Goal: Transaction & Acquisition: Book appointment/travel/reservation

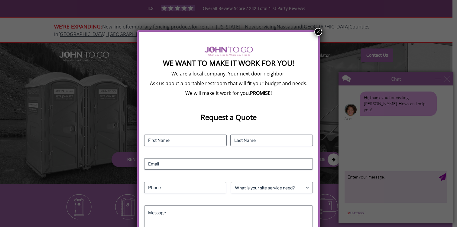
scroll to position [46, 0]
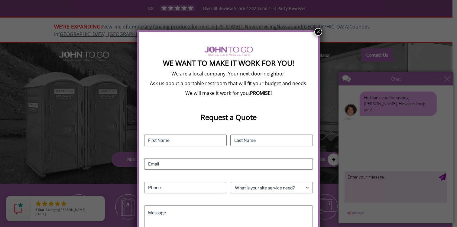
click at [319, 33] on button "×" at bounding box center [319, 32] width 8 height 8
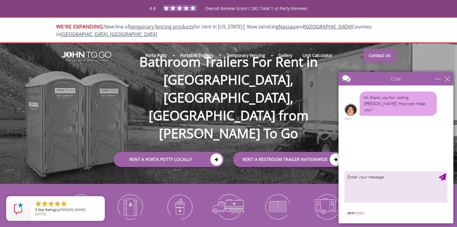
click at [448, 79] on div "close" at bounding box center [448, 79] width 6 height 6
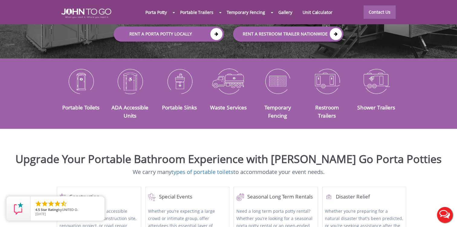
scroll to position [126, 0]
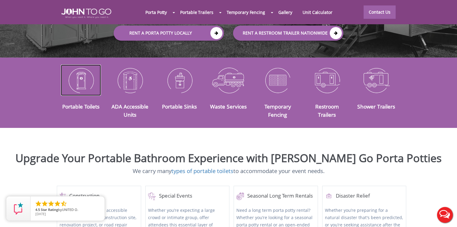
click at [80, 76] on img at bounding box center [81, 79] width 40 height 31
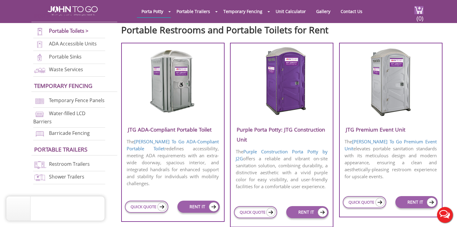
scroll to position [211, 0]
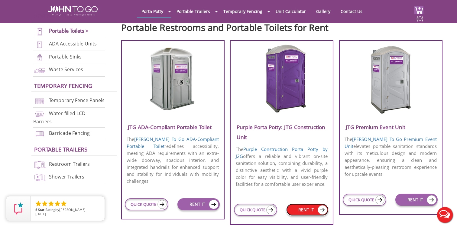
click at [299, 210] on link "RENT IT" at bounding box center [307, 209] width 42 height 12
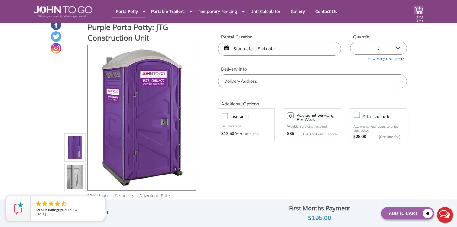
scroll to position [5, 0]
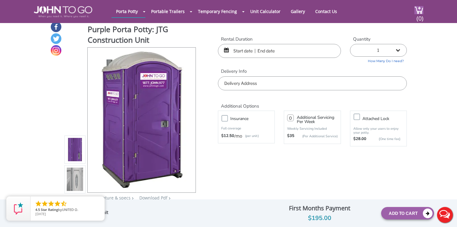
click at [244, 50] on input "text" at bounding box center [279, 51] width 123 height 14
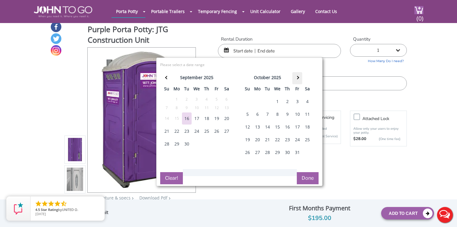
click at [301, 76] on th at bounding box center [297, 78] width 10 height 12
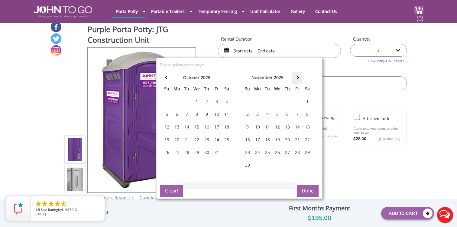
click at [301, 76] on th at bounding box center [297, 78] width 10 height 12
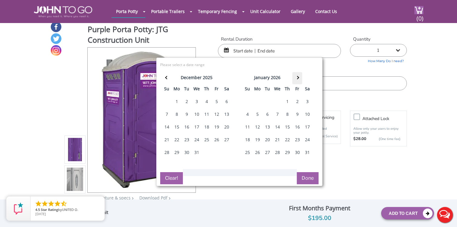
click at [301, 76] on th at bounding box center [297, 78] width 10 height 12
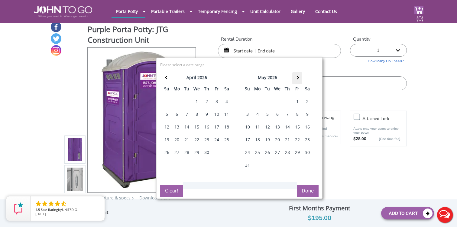
click at [301, 76] on th at bounding box center [297, 78] width 10 height 12
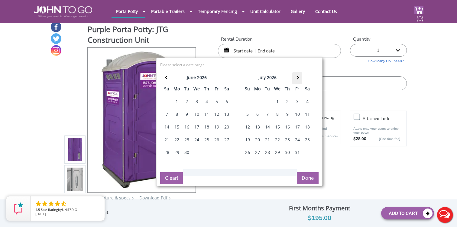
click at [301, 76] on th at bounding box center [297, 78] width 10 height 12
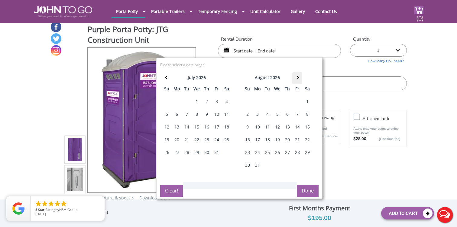
click at [301, 76] on th at bounding box center [297, 78] width 10 height 12
click at [306, 112] on div "12" at bounding box center [308, 114] width 10 height 12
type input "09/12/2026 to 09/12/2026"
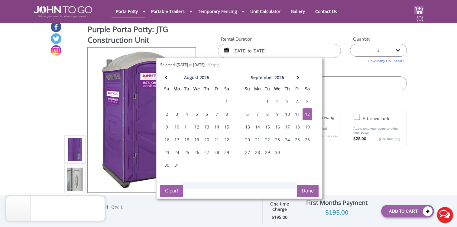
click at [308, 191] on button "Done" at bounding box center [308, 190] width 22 height 12
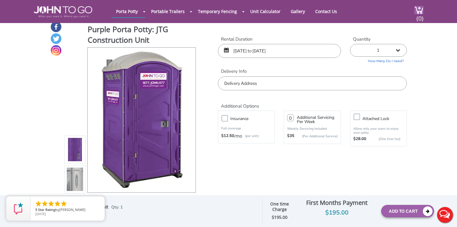
click at [398, 51] on select "1 2 (5% discount) 3 (8% discount) 4 (10% discount) 5 (12% discount) 6 (12% disc…" at bounding box center [378, 50] width 57 height 13
select select "2"
click at [350, 44] on select "1 2 (5% discount) 3 (8% discount) 4 (10% discount) 5 (12% discount) 6 (12% disc…" at bounding box center [378, 50] width 57 height 13
click at [235, 159] on form "Rental Duration 09/12/2026 to 09/12/2026 Quantity 1 2 (5% discount) 3 (8% disco…" at bounding box center [312, 98] width 189 height 124
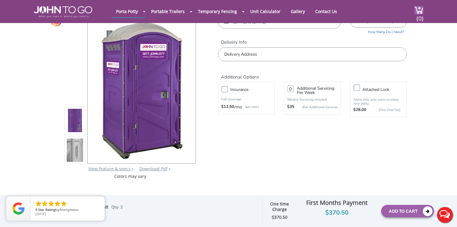
scroll to position [40, 0]
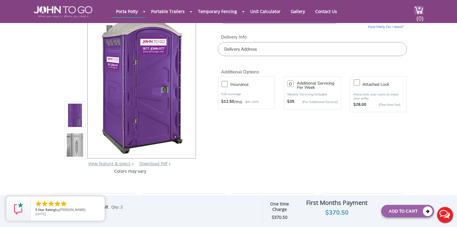
click at [77, 149] on img at bounding box center [75, 146] width 16 height 142
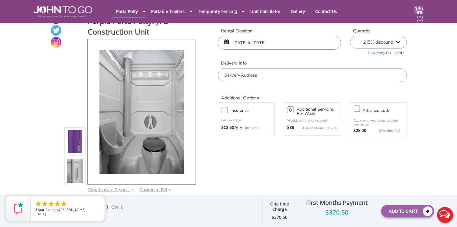
scroll to position [11, 0]
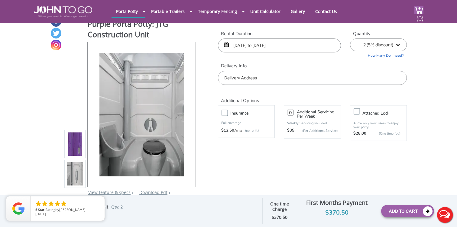
click at [73, 138] on img at bounding box center [75, 145] width 16 height 142
